Goal: Find contact information: Find contact information

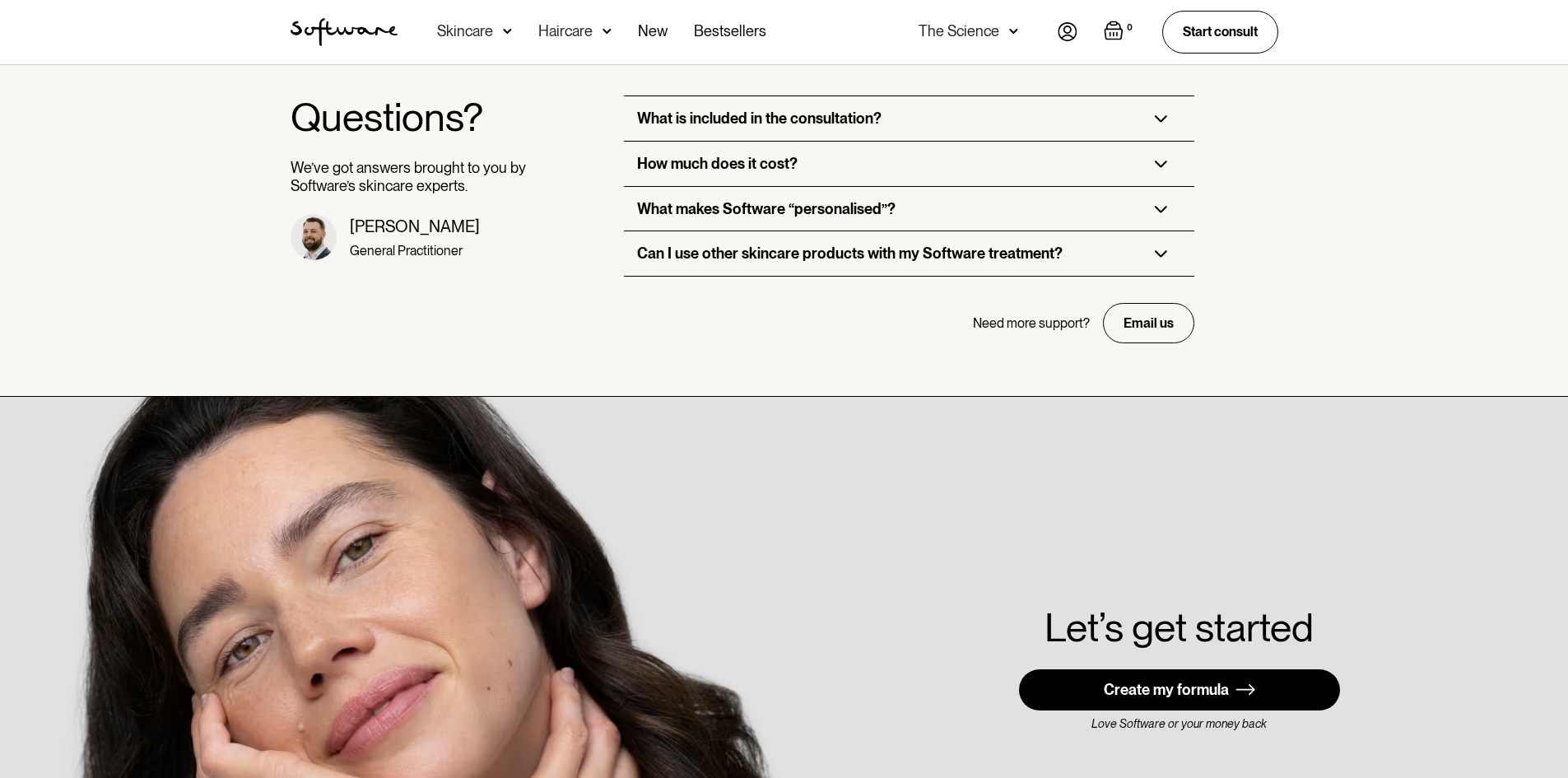
scroll to position [4666, 0]
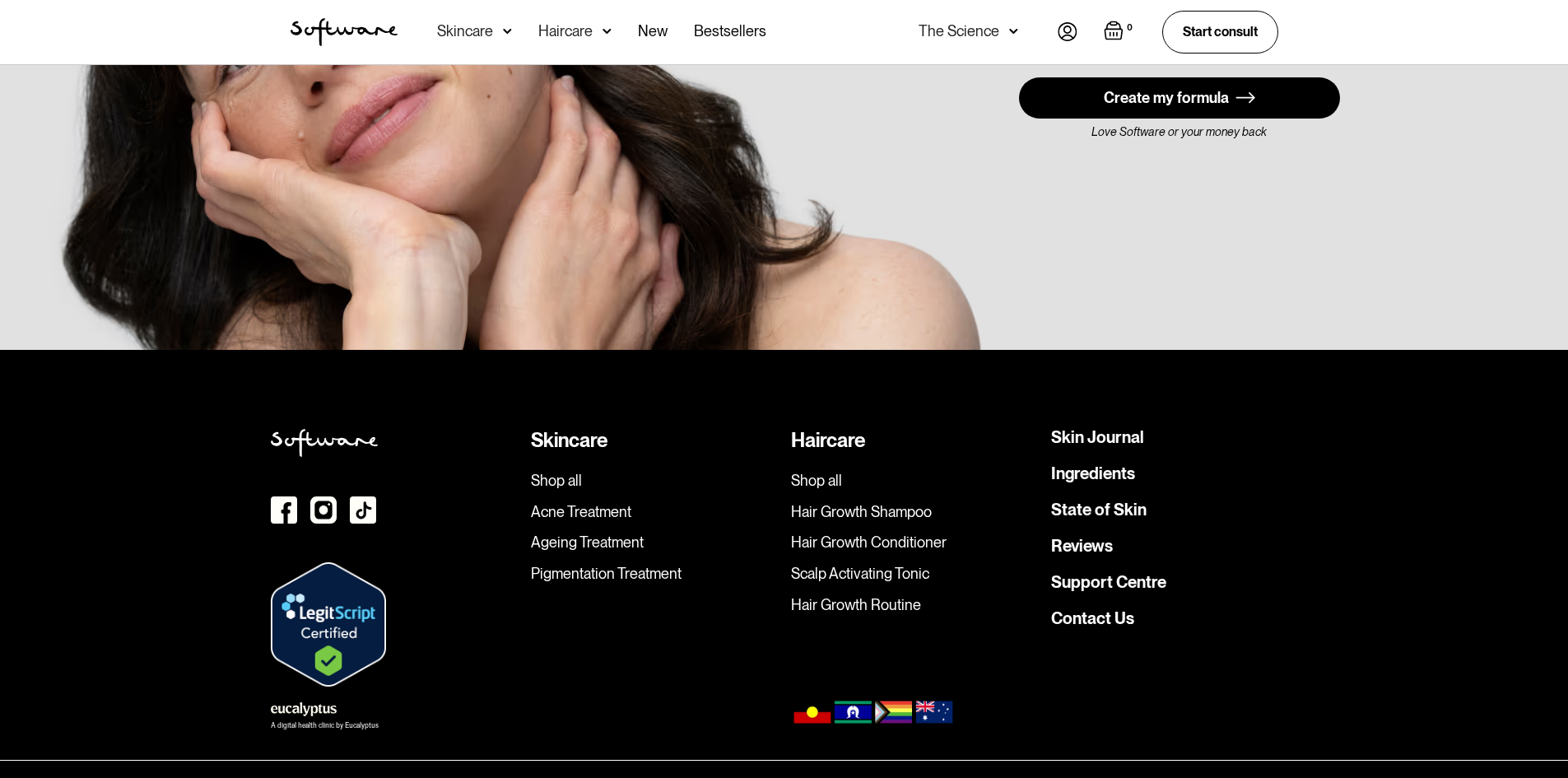
click at [1099, 610] on link "Contact Us" at bounding box center [1092, 618] width 83 height 17
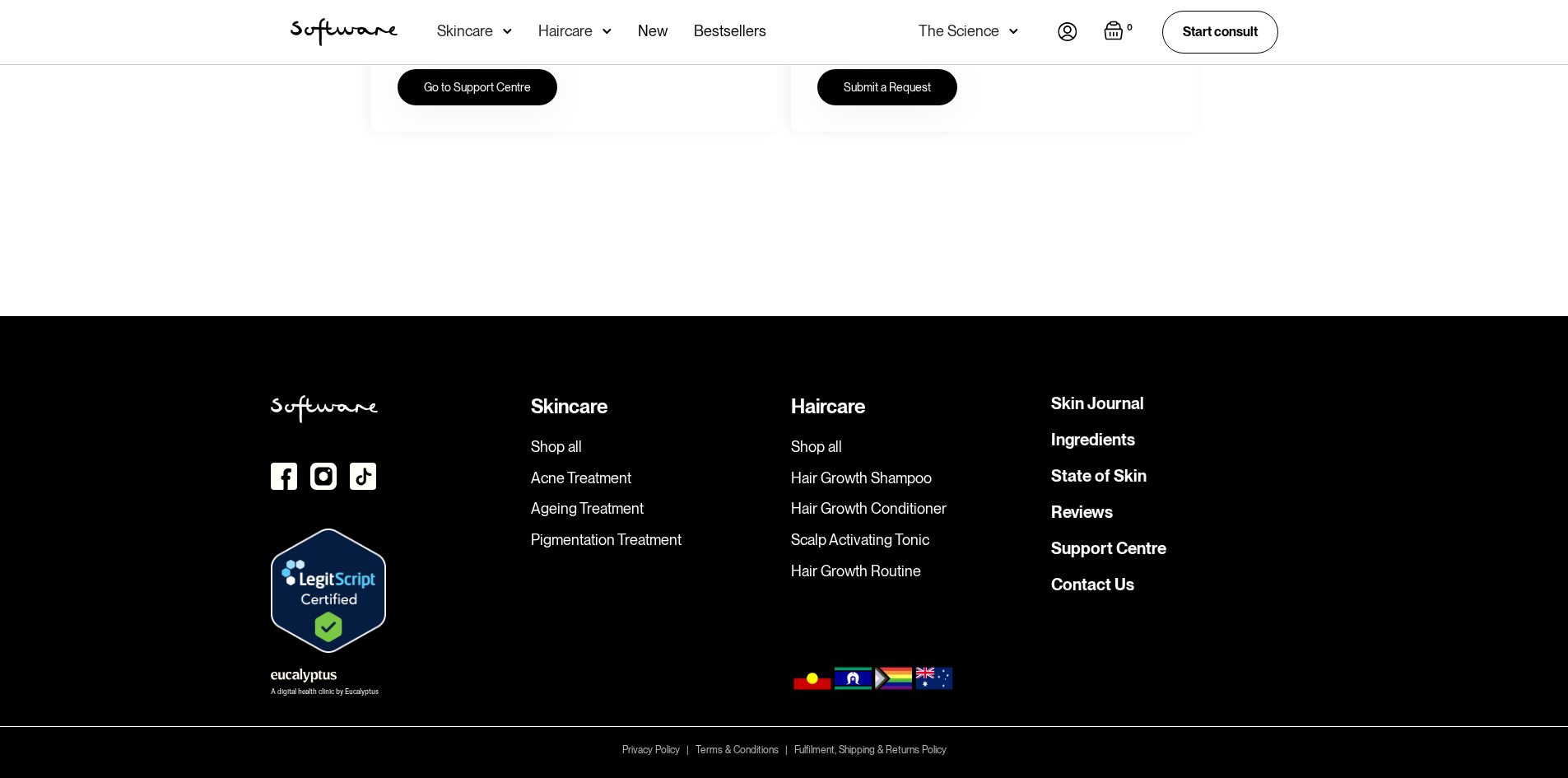
scroll to position [38, 0]
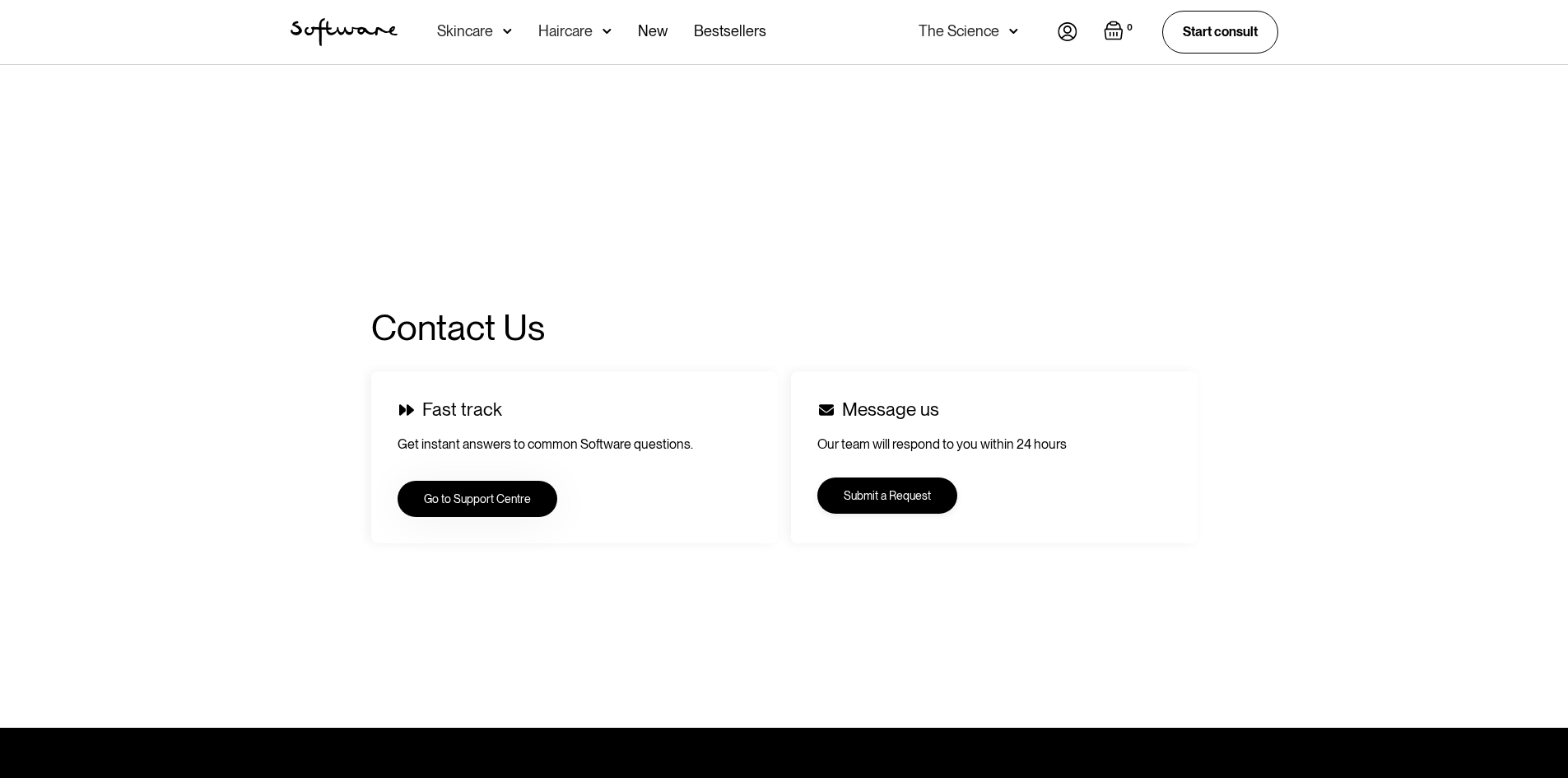
click at [897, 495] on link "Submit a Request" at bounding box center [887, 495] width 140 height 36
